Goal: Book appointment/travel/reservation

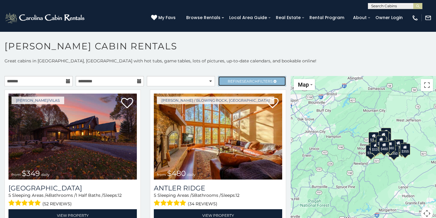
click at [247, 80] on span "Search" at bounding box center [250, 81] width 16 height 5
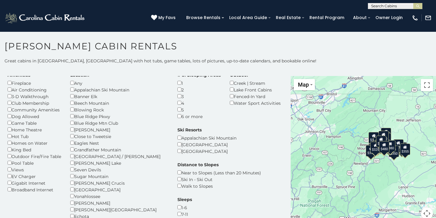
scroll to position [20, 0]
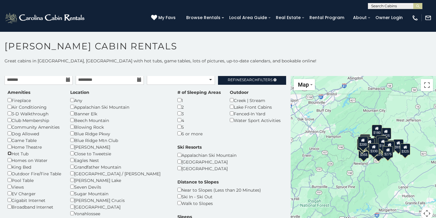
scroll to position [2, 0]
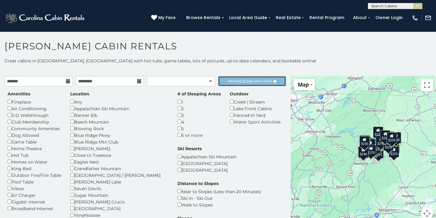
click at [254, 82] on span "Search" at bounding box center [250, 81] width 16 height 5
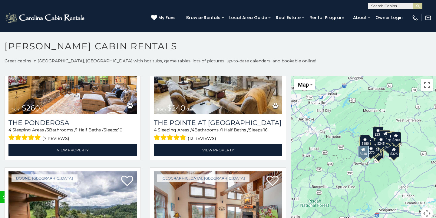
scroll to position [1929, 0]
